Goal: Browse casually: Explore the website without a specific task or goal

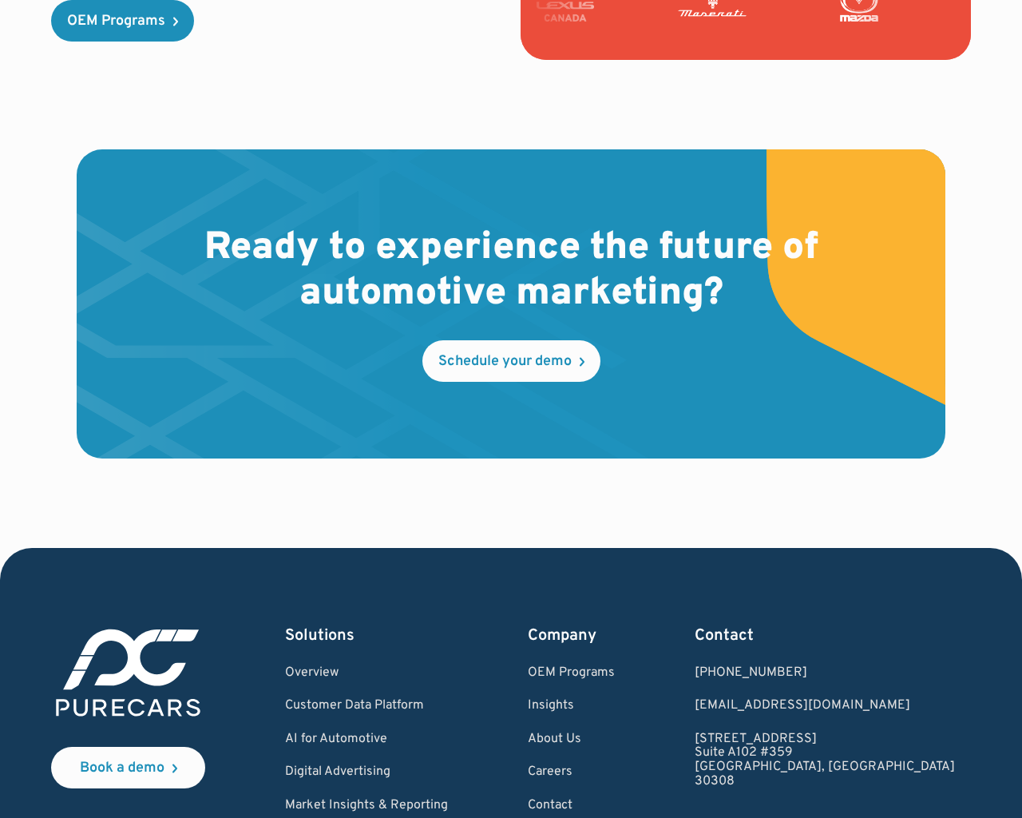
scroll to position [4571, 0]
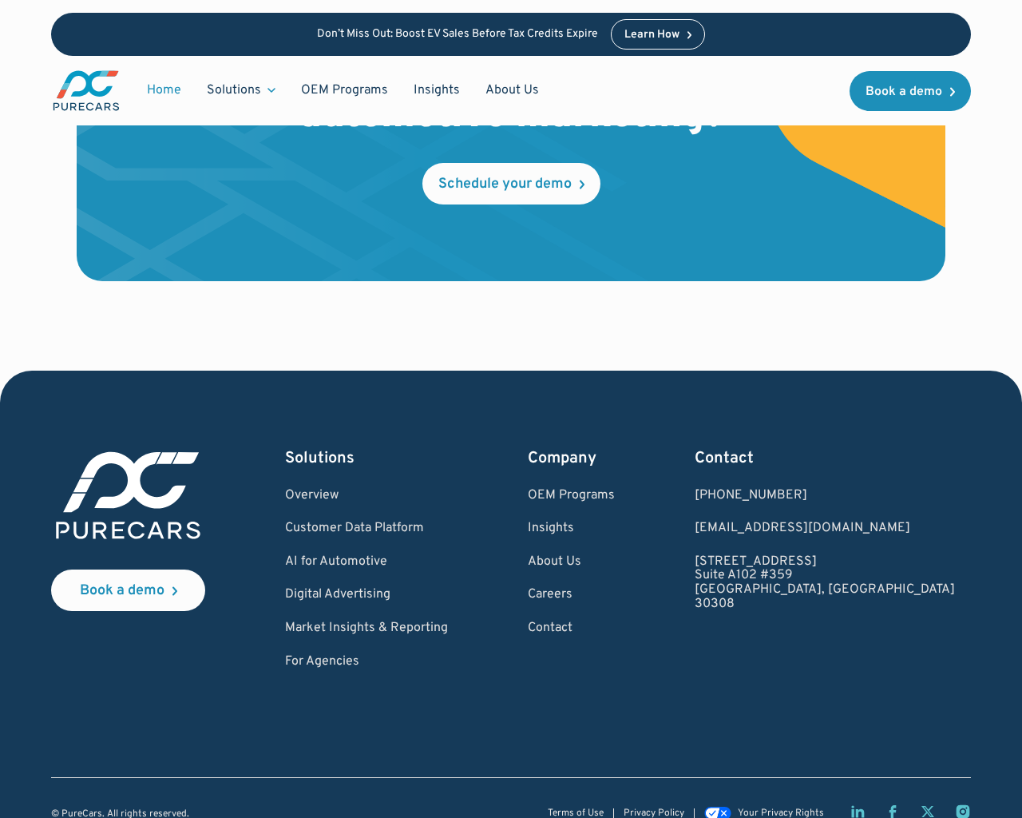
scroll to position [4571, 0]
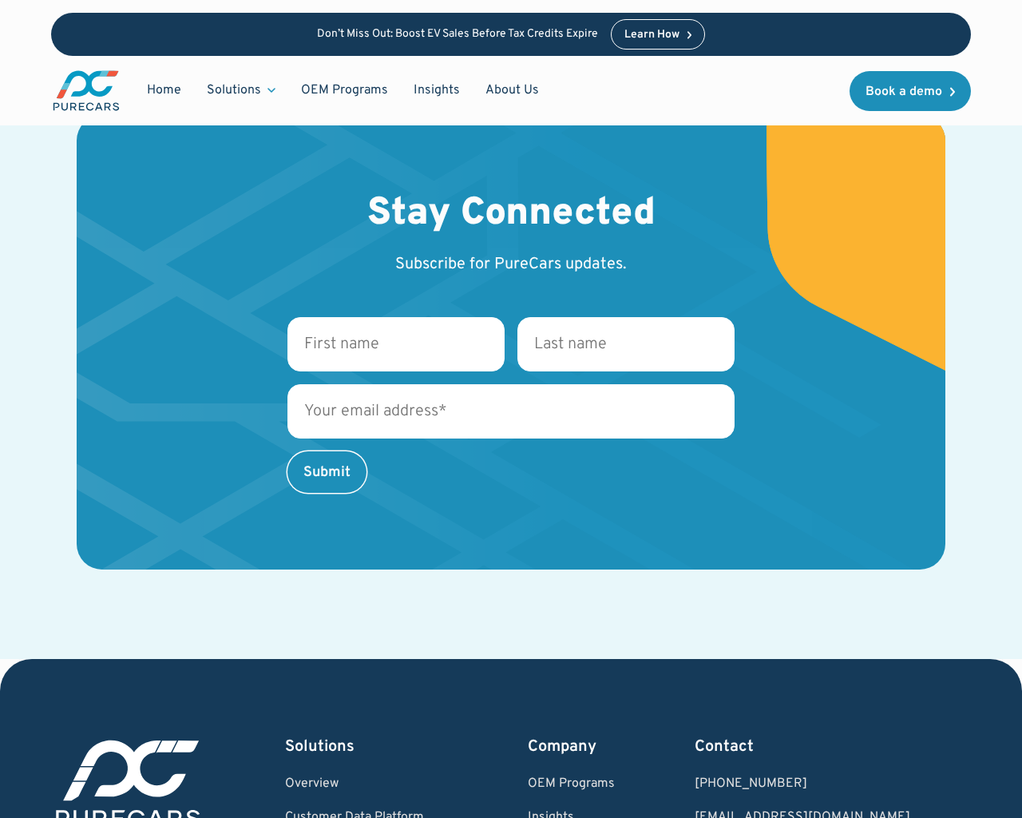
scroll to position [3084, 0]
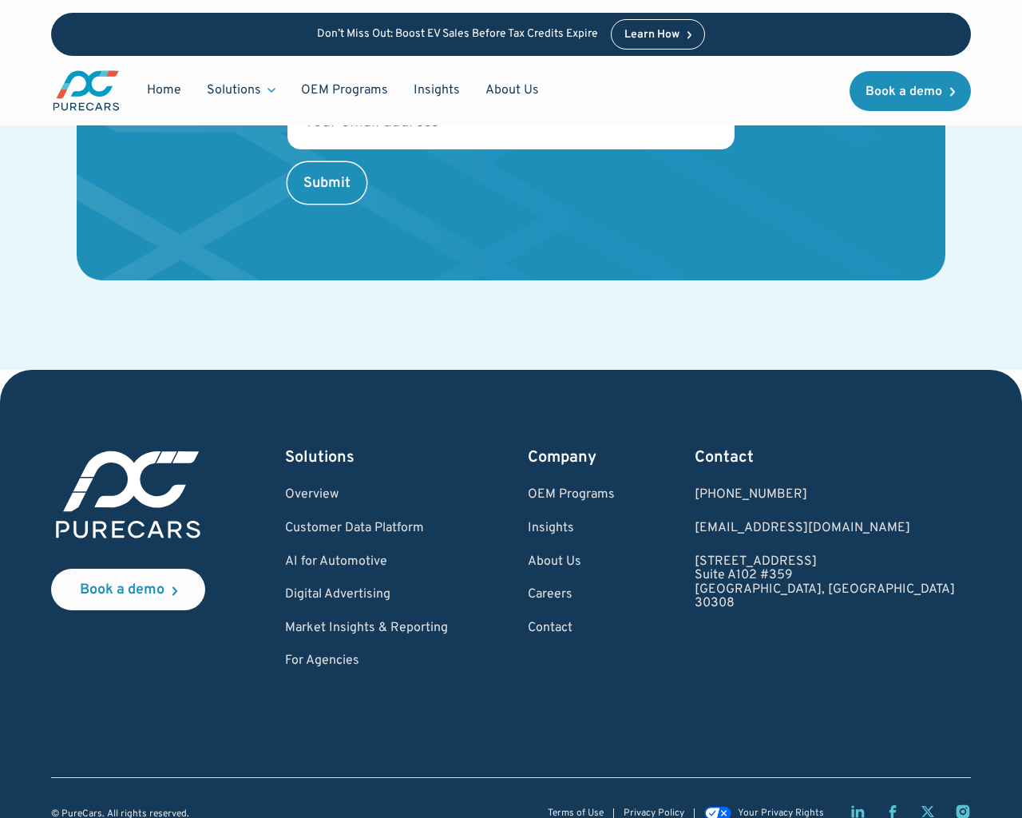
scroll to position [3084, 0]
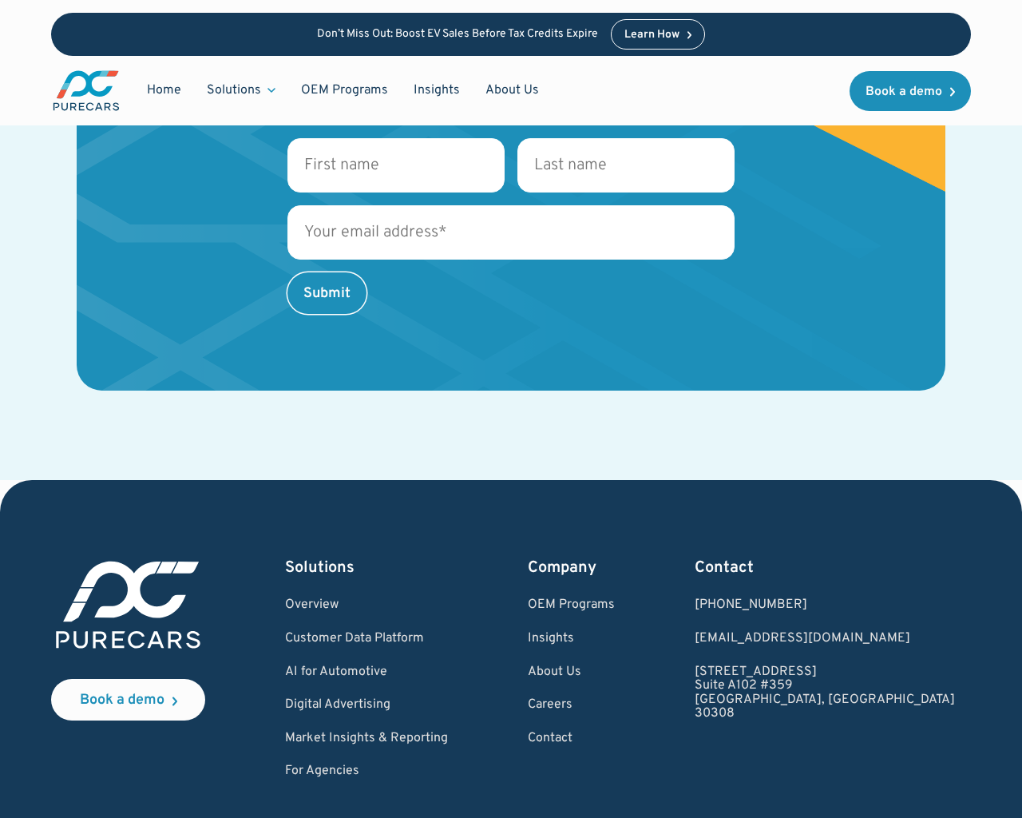
scroll to position [2861, 0]
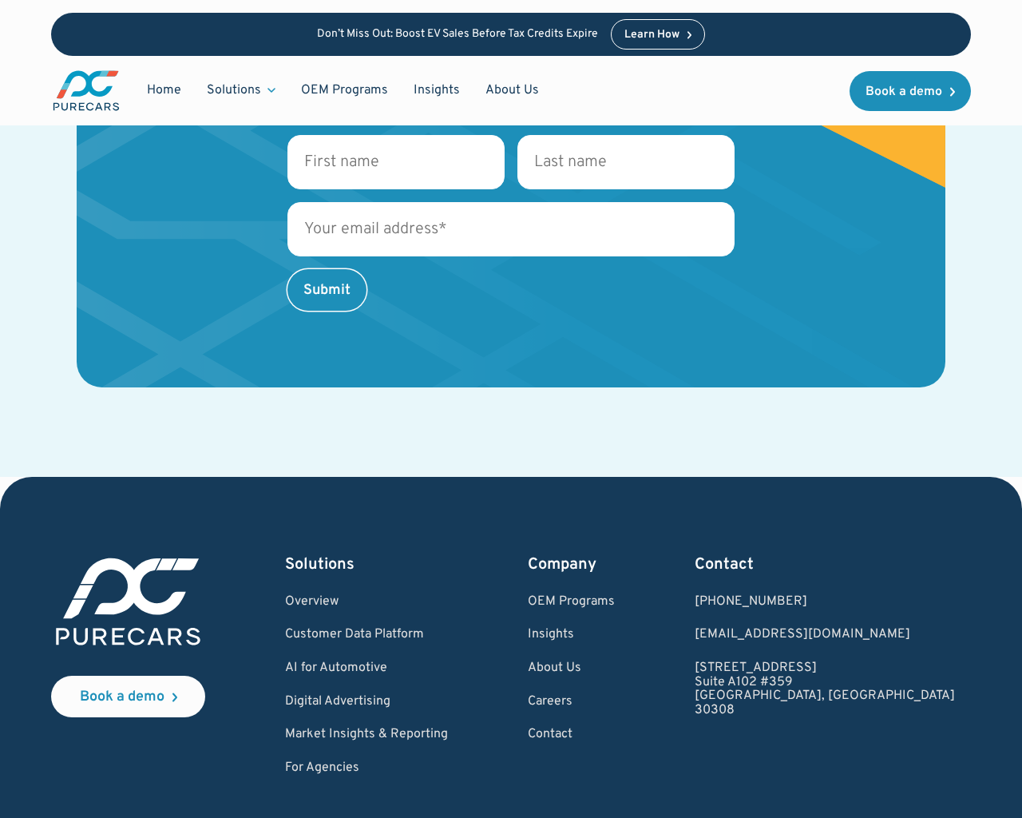
scroll to position [2929, 0]
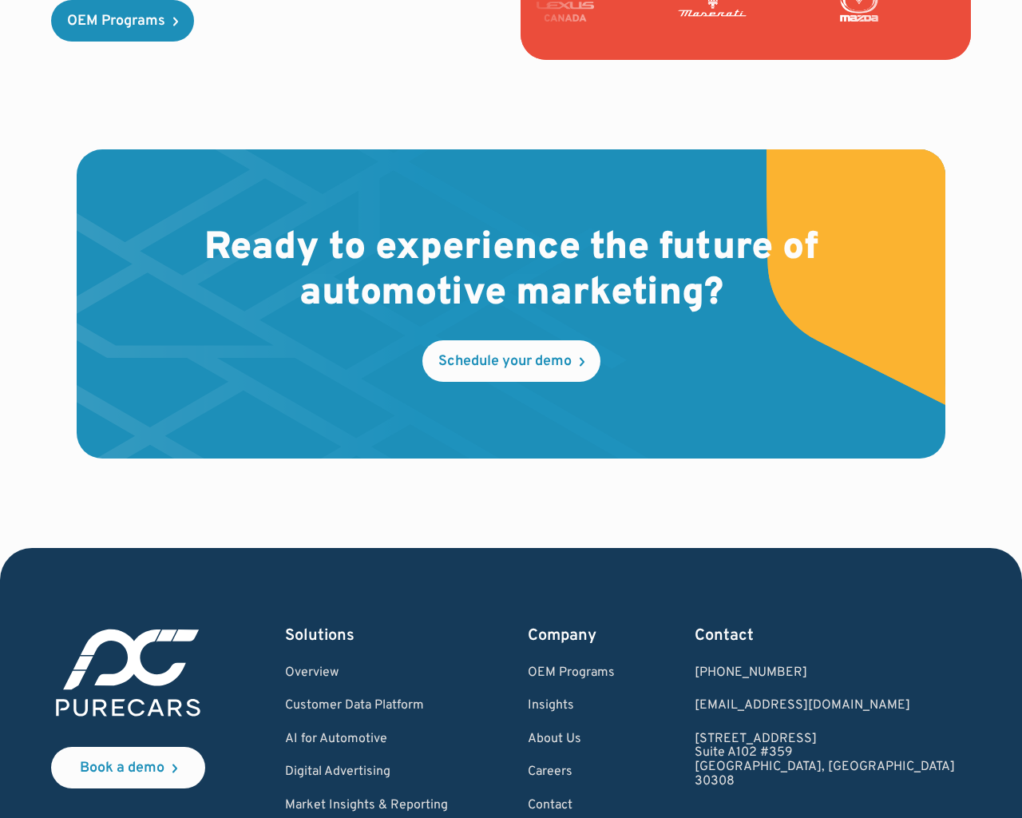
scroll to position [4571, 0]
